Goal: Task Accomplishment & Management: Manage account settings

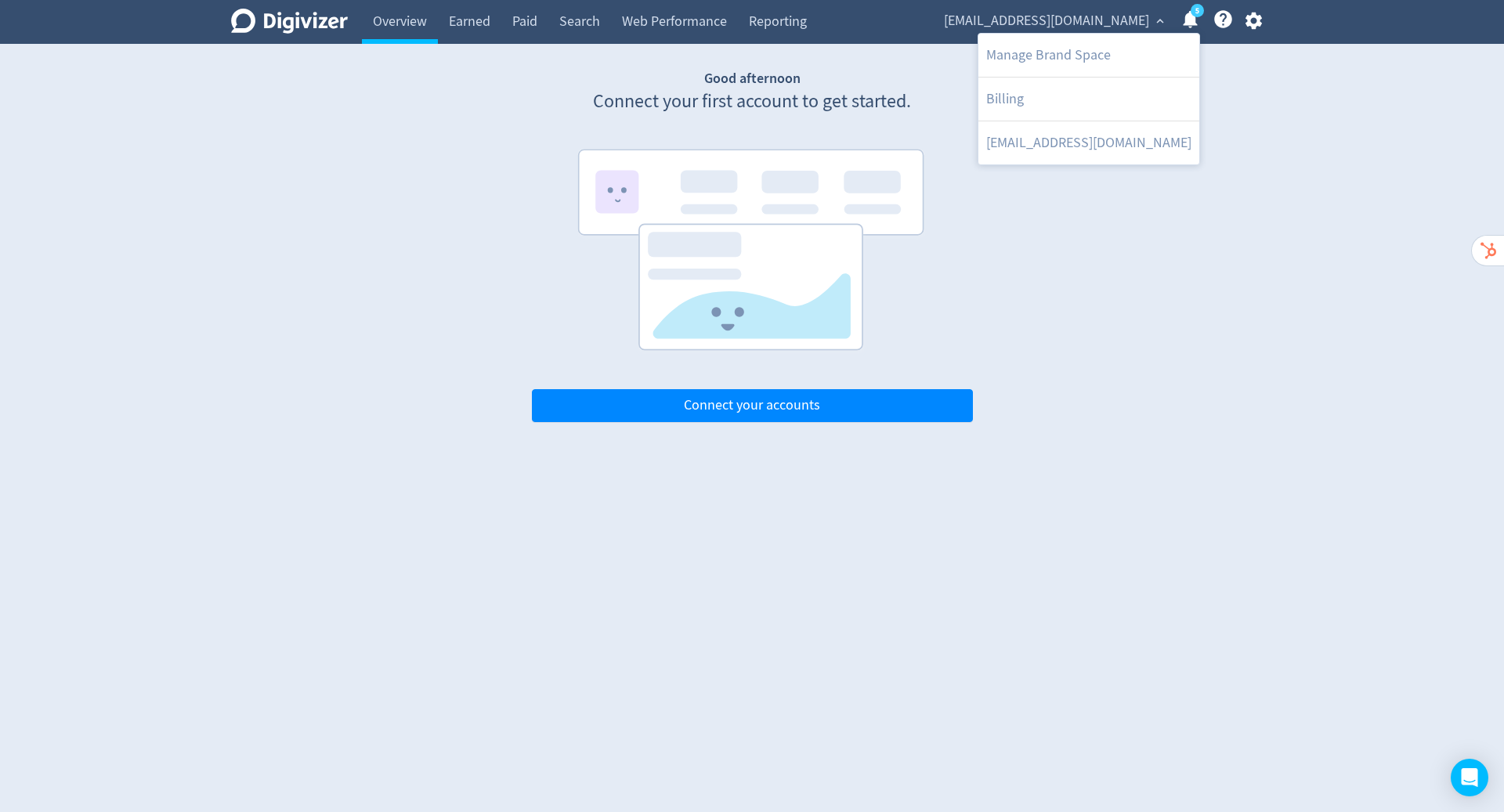
click at [1253, 19] on div at bounding box center [752, 406] width 1504 height 812
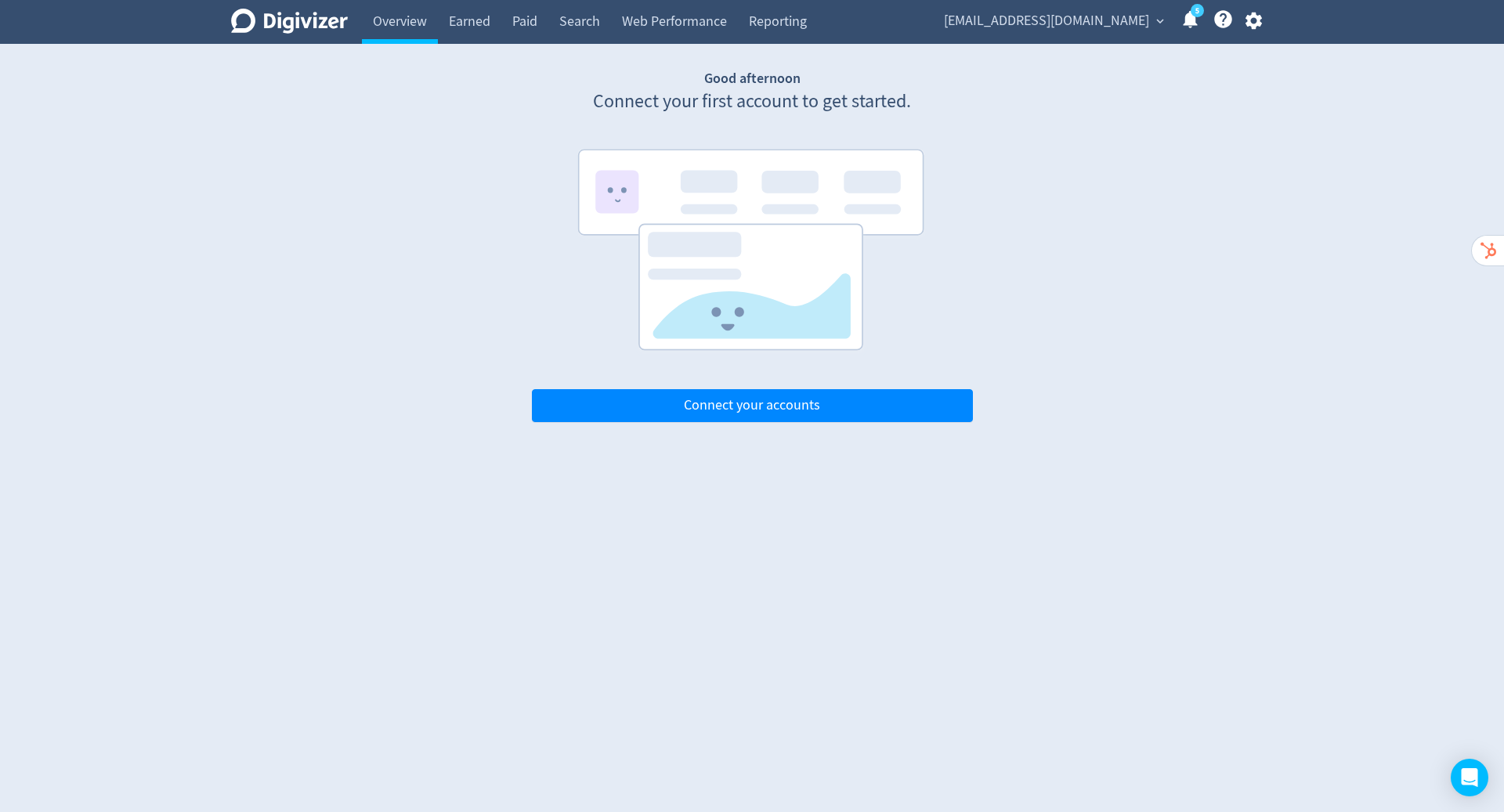
click at [1253, 19] on div "Manage Brand Space Billing [EMAIL_ADDRESS][DOMAIN_NAME]" at bounding box center [752, 406] width 1504 height 812
click at [1253, 19] on icon "button" at bounding box center [1253, 21] width 21 height 21
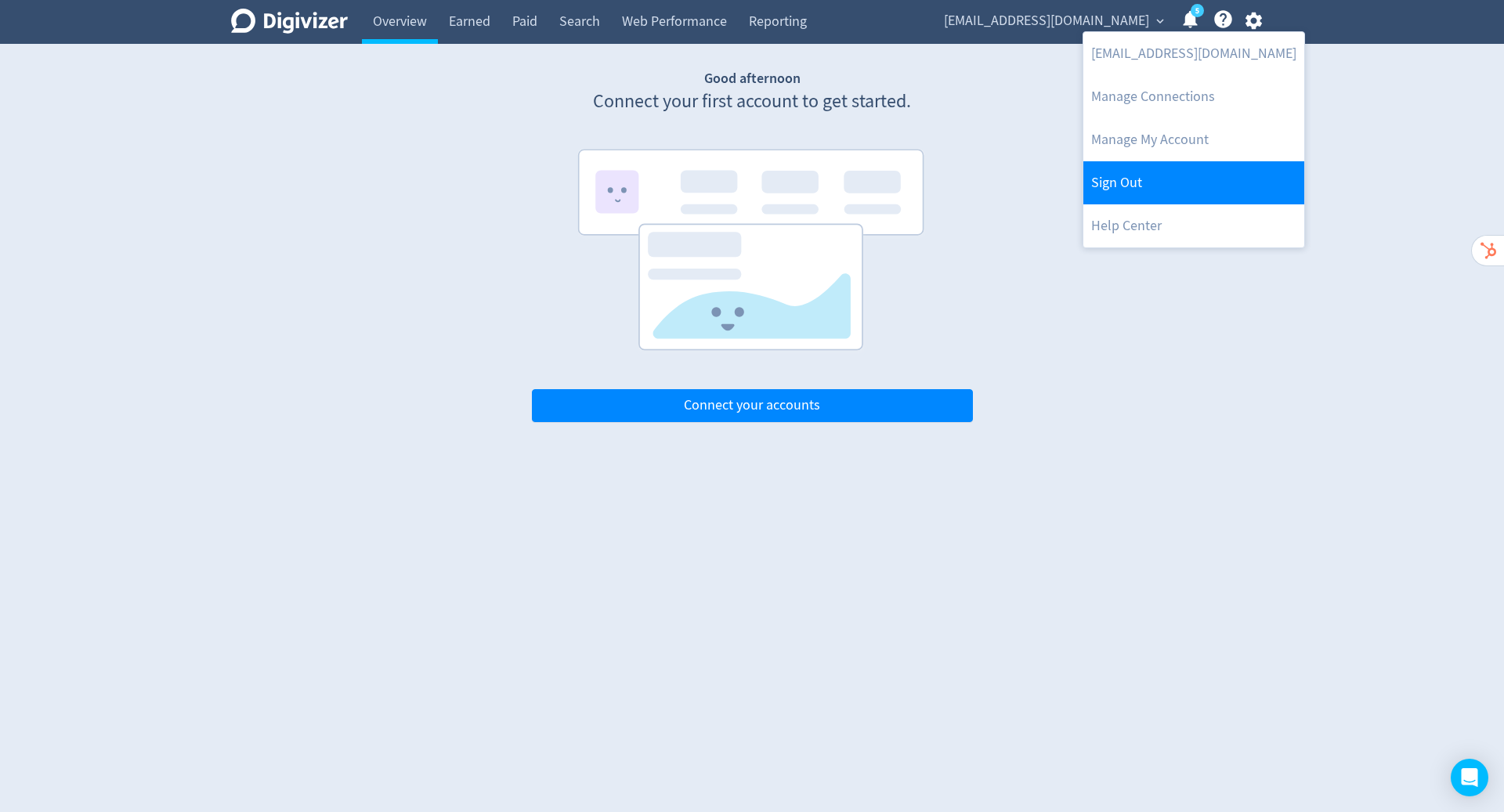
click at [1205, 164] on link "Sign Out" at bounding box center [1194, 182] width 221 height 43
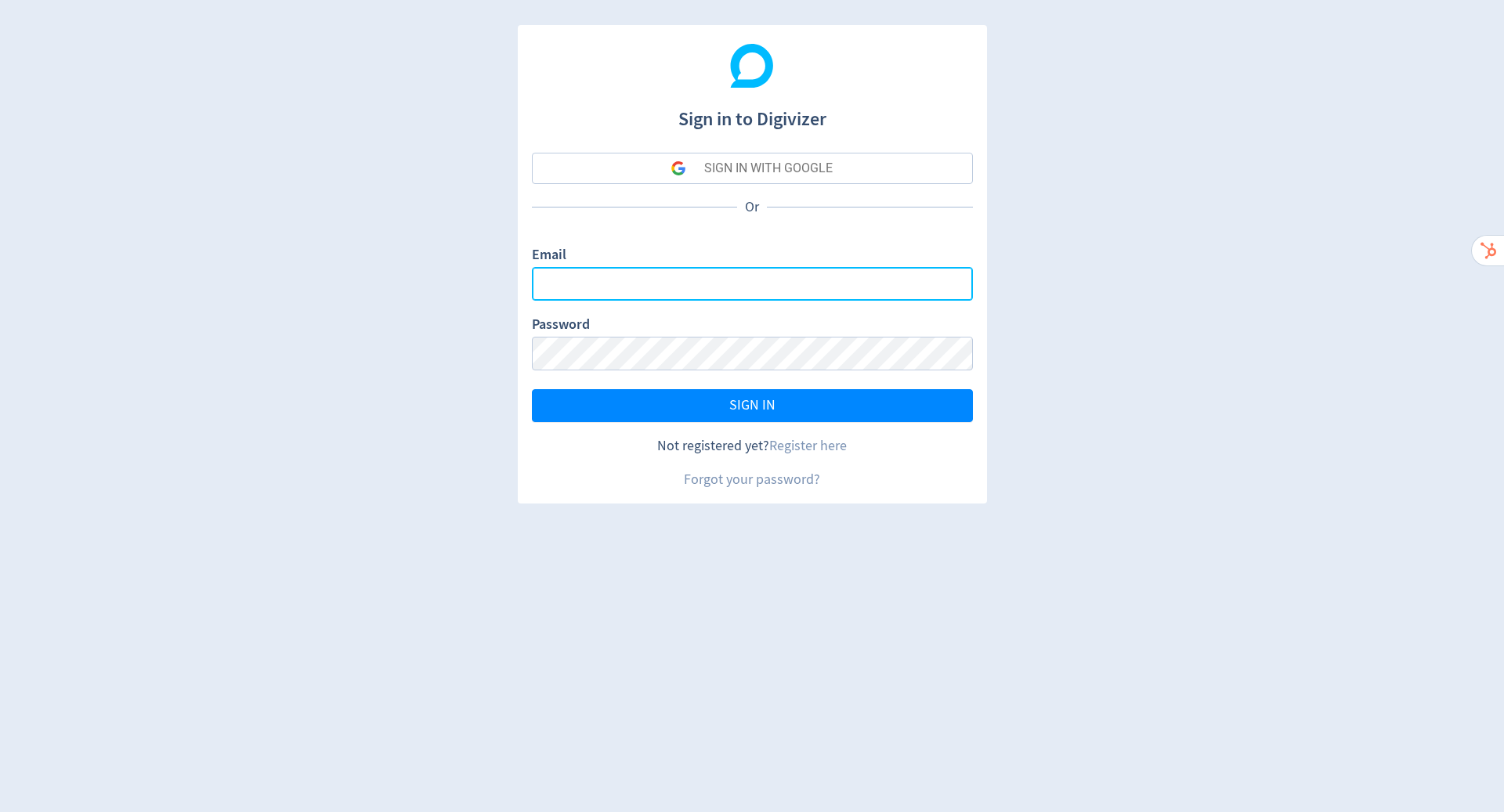
click at [671, 276] on input "Email" at bounding box center [752, 285] width 441 height 34
click at [0, 811] on com-1password-button at bounding box center [0, 812] width 0 height 0
type input "[PERSON_NAME][EMAIL_ADDRESS][PERSON_NAME][DOMAIN_NAME]"
